Goal: Information Seeking & Learning: Learn about a topic

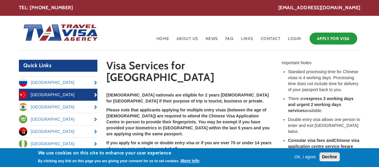
click at [332, 156] on button "Decline" at bounding box center [329, 157] width 20 height 9
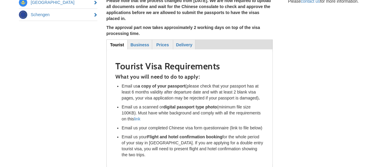
scroll to position [180, 0]
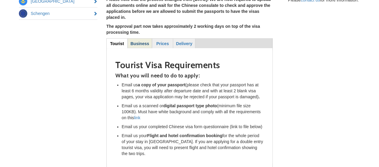
click at [138, 41] on strong "Business" at bounding box center [139, 43] width 19 height 5
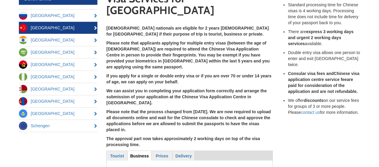
scroll to position [66, 0]
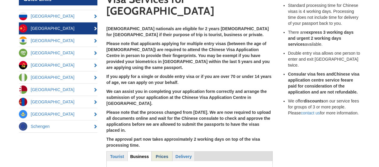
click at [163, 152] on link "Prices" at bounding box center [162, 156] width 20 height 9
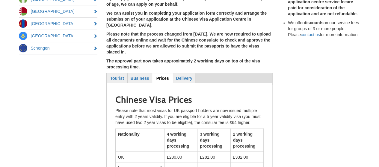
scroll to position [144, 0]
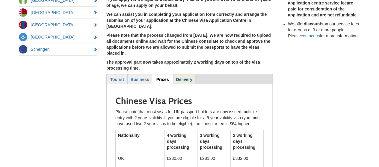
click at [190, 77] on strong "Delivery" at bounding box center [184, 79] width 16 height 5
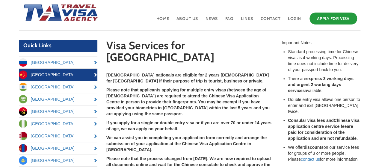
scroll to position [0, 0]
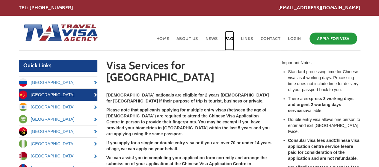
click at [231, 37] on link "FAQ" at bounding box center [230, 40] width 10 height 19
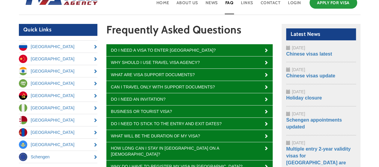
scroll to position [48, 0]
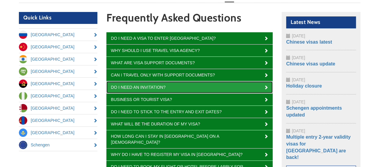
click at [207, 82] on link "Do I need an invitation?" at bounding box center [189, 87] width 166 height 12
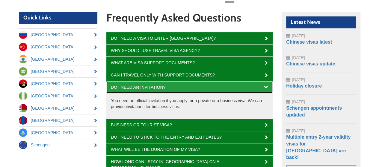
click at [207, 82] on link "Do I need an invitation?" at bounding box center [189, 87] width 166 height 12
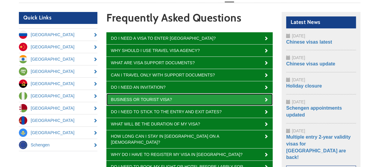
click at [220, 97] on link "Business or tourist visa?" at bounding box center [189, 100] width 166 height 12
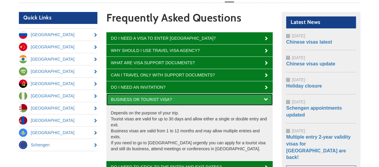
click at [262, 103] on link "Business or tourist visa?" at bounding box center [189, 100] width 166 height 12
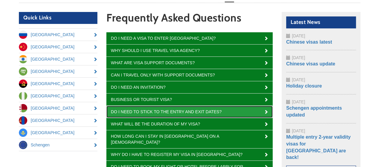
click at [261, 107] on link "Do I need to stick to the entry and exit dates?" at bounding box center [189, 112] width 166 height 12
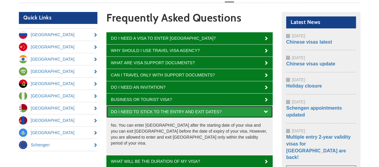
click at [261, 108] on link "Do I need to stick to the entry and exit dates?" at bounding box center [189, 112] width 166 height 12
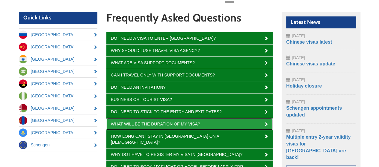
click at [262, 126] on link "What will be the duration of my visa?" at bounding box center [189, 124] width 166 height 12
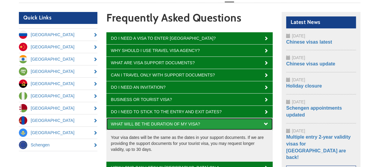
click at [261, 124] on link "What will be the duration of my visa?" at bounding box center [189, 124] width 166 height 12
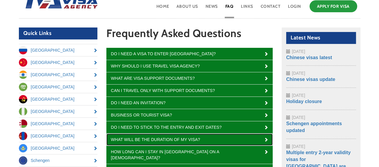
scroll to position [35, 0]
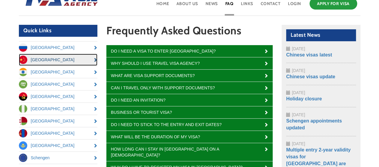
click at [60, 58] on link "[GEOGRAPHIC_DATA]" at bounding box center [58, 60] width 79 height 12
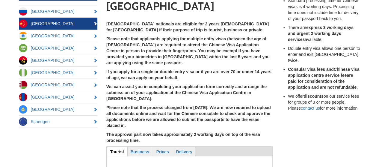
scroll to position [72, 0]
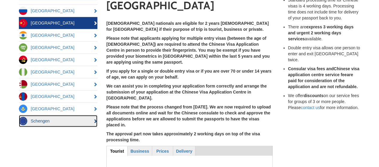
click at [75, 119] on link "Schengen" at bounding box center [58, 121] width 79 height 12
